Goal: Transaction & Acquisition: Purchase product/service

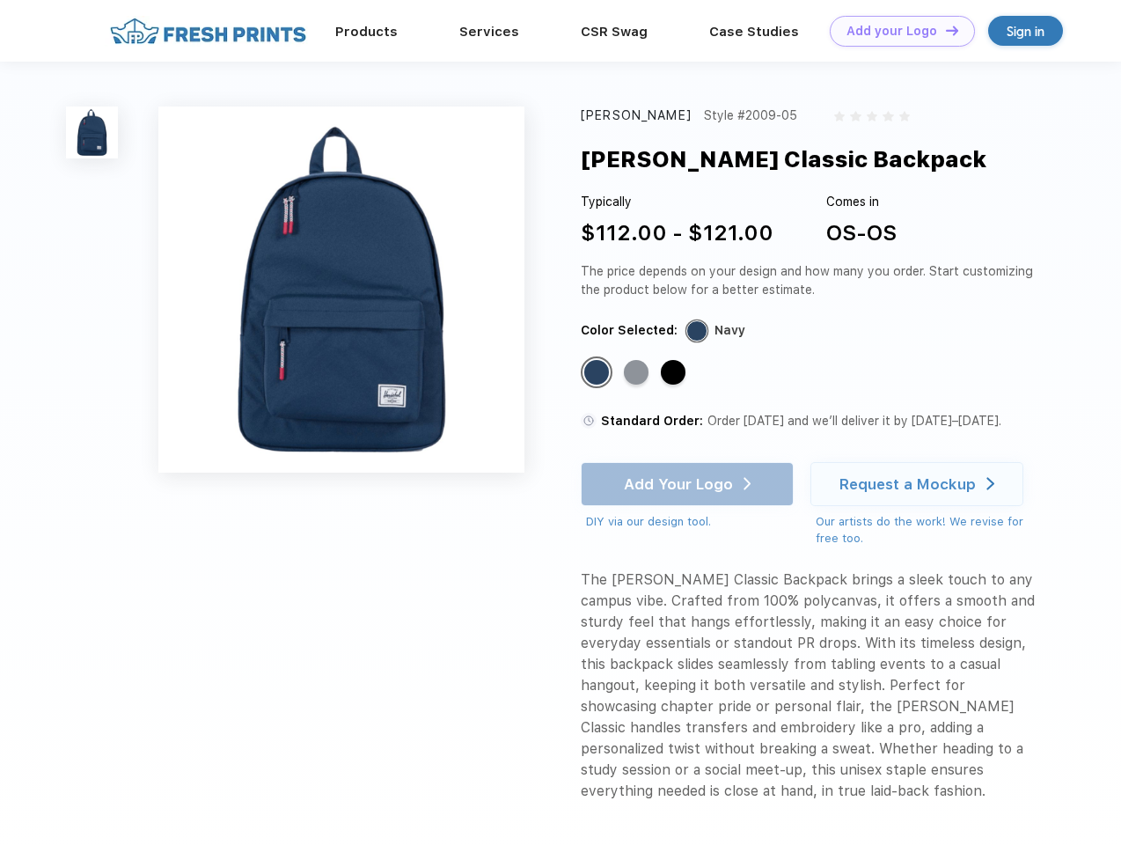
click at [896, 31] on link "Add your Logo Design Tool" at bounding box center [902, 31] width 145 height 31
click at [0, 0] on div "Design Tool" at bounding box center [0, 0] width 0 height 0
click at [944, 30] on link "Add your Logo Design Tool" at bounding box center [902, 31] width 145 height 31
click at [92, 132] on img at bounding box center [92, 132] width 52 height 52
click at [598, 373] on div "Standard Color" at bounding box center [596, 372] width 25 height 25
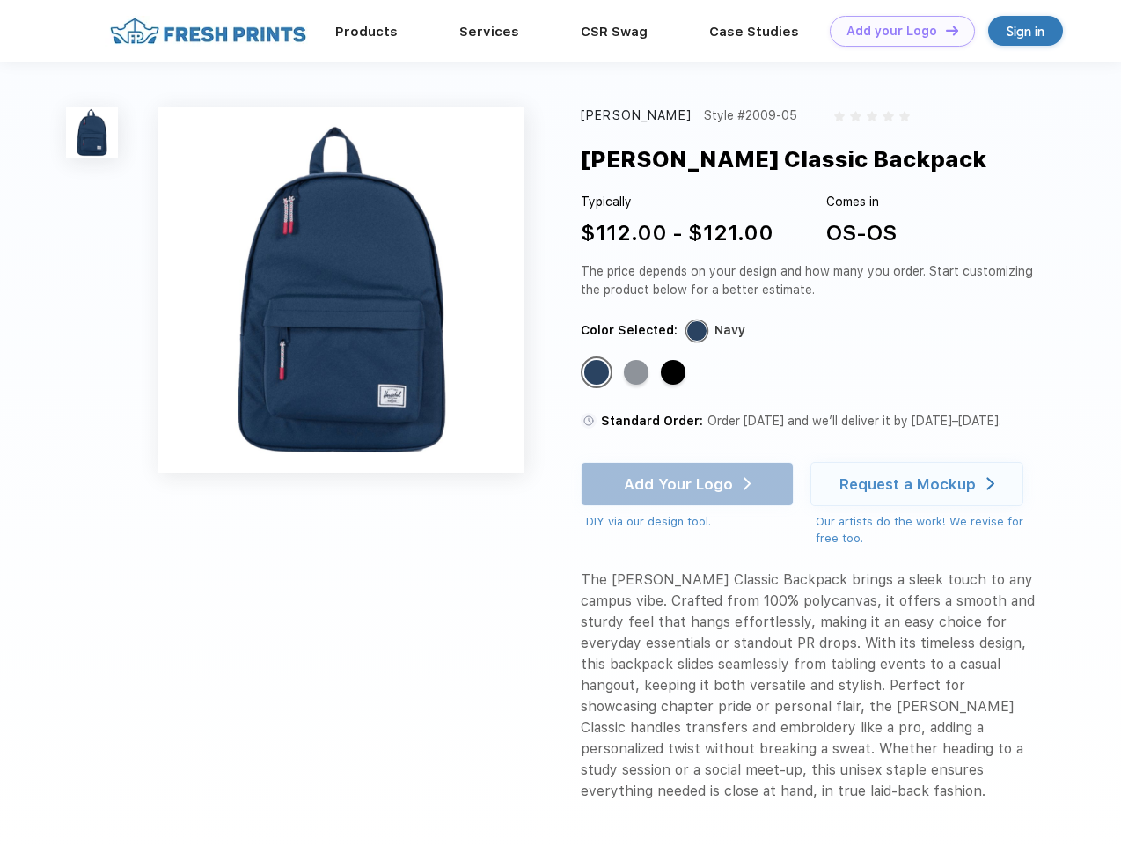
click at [638, 373] on div "Standard Color" at bounding box center [636, 372] width 25 height 25
click at [675, 373] on div "Standard Color" at bounding box center [673, 372] width 25 height 25
click at [689, 484] on div "Add Your Logo DIY via our design tool. Ah shoot! This product isn't up in our d…" at bounding box center [687, 496] width 213 height 69
click at [920, 484] on div "Request a Mockup" at bounding box center [908, 484] width 136 height 18
